Goal: Transaction & Acquisition: Book appointment/travel/reservation

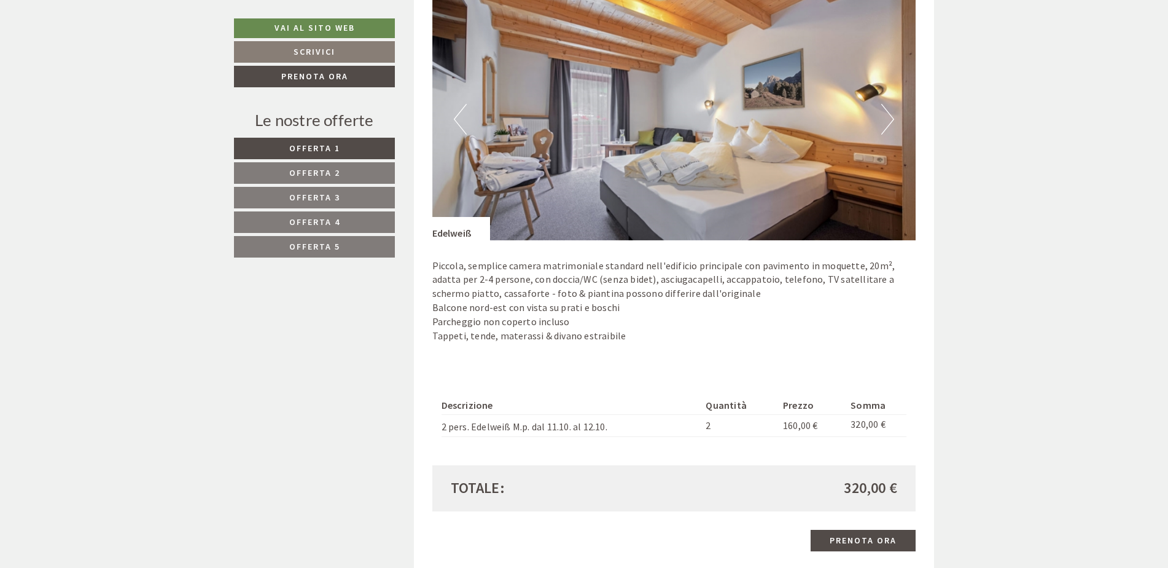
scroll to position [2641, 0]
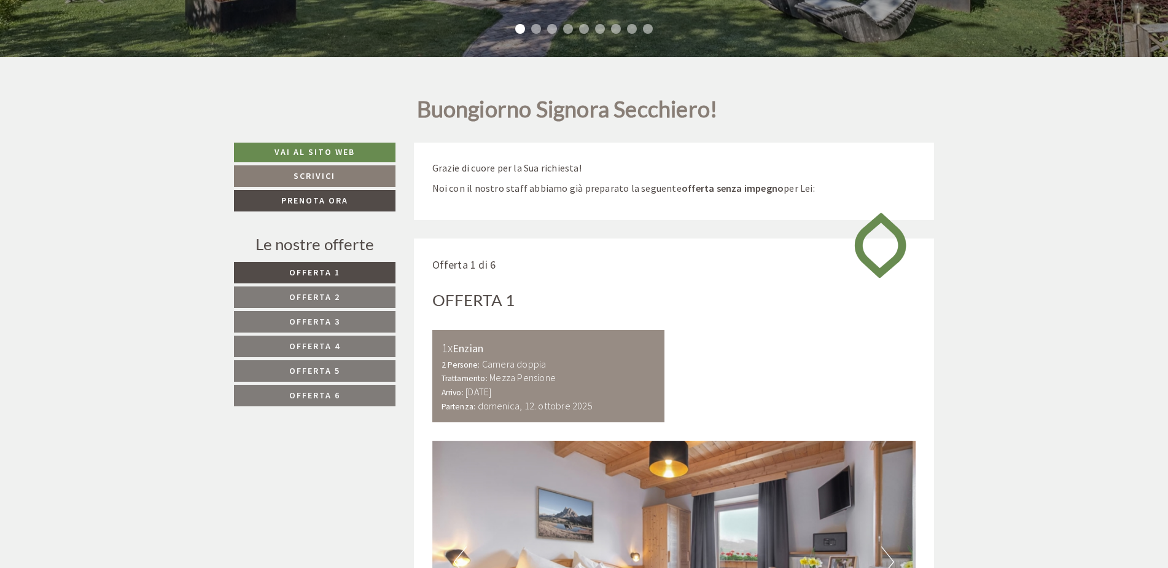
scroll to position [921, 0]
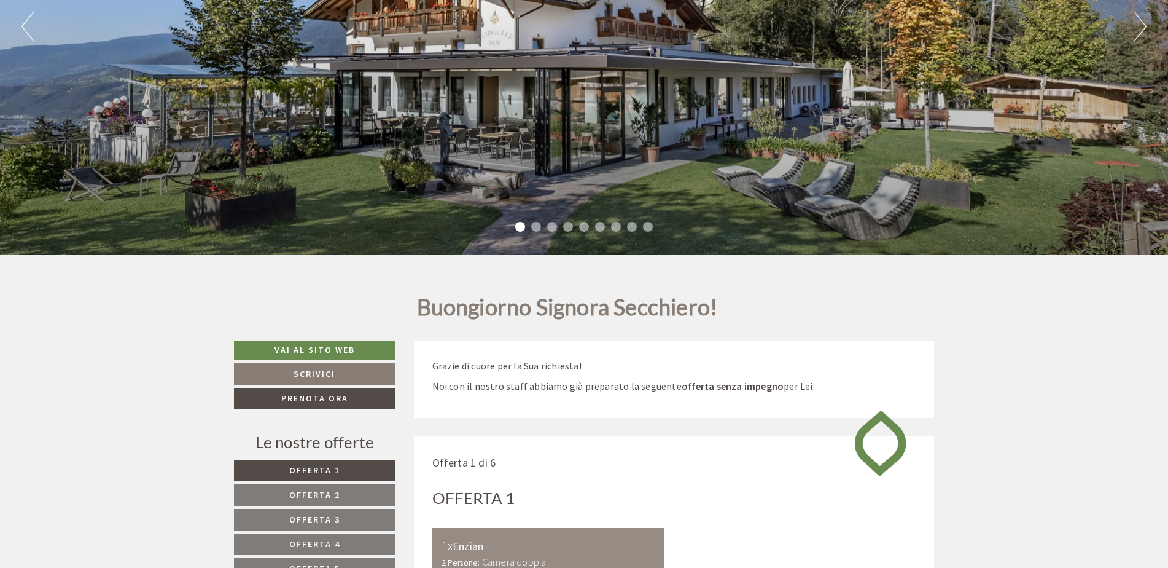
scroll to position [553, 0]
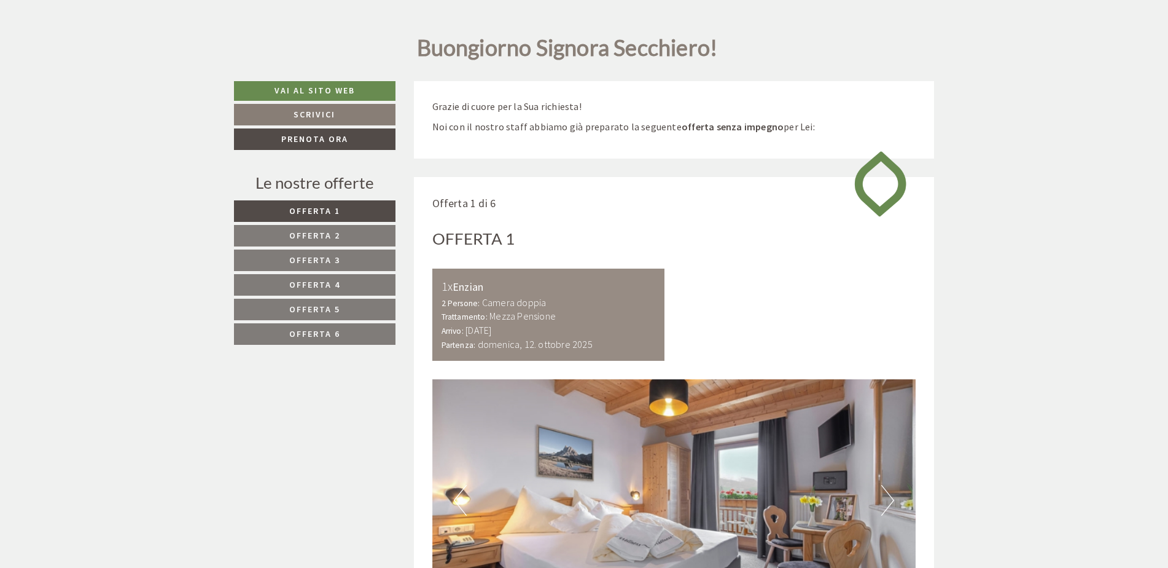
click at [347, 227] on link "Offerta 2" at bounding box center [315, 235] width 162 height 21
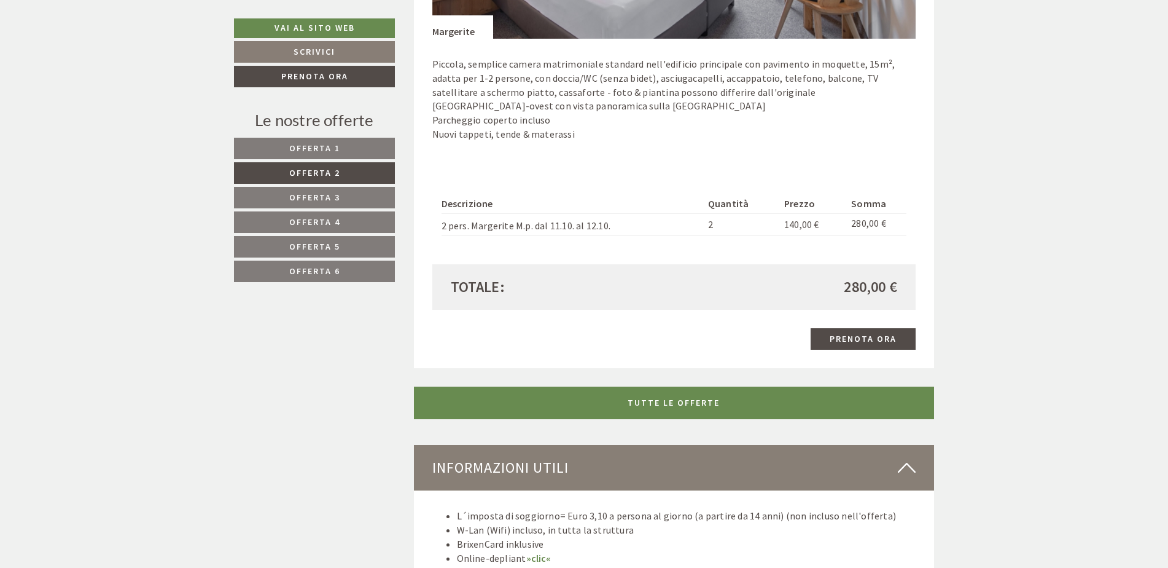
scroll to position [1160, 0]
